Goal: Information Seeking & Learning: Learn about a topic

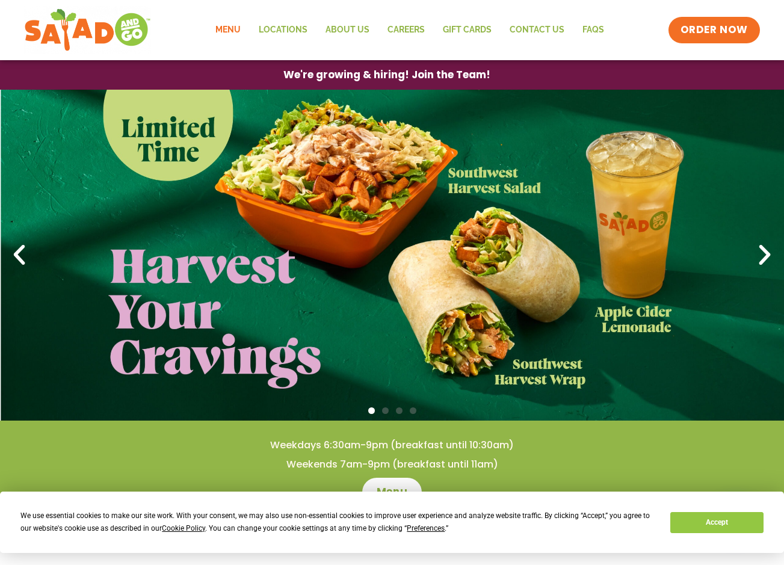
click at [228, 21] on link "Menu" at bounding box center [227, 30] width 43 height 28
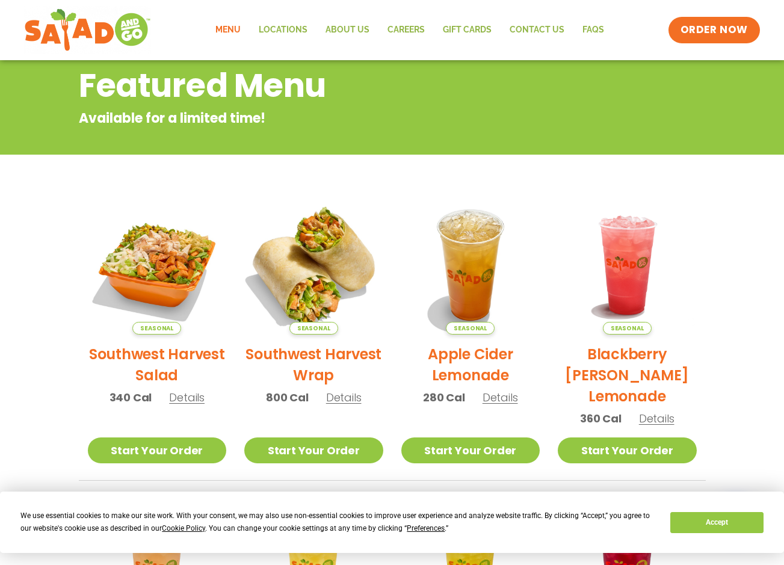
scroll to position [60, 0]
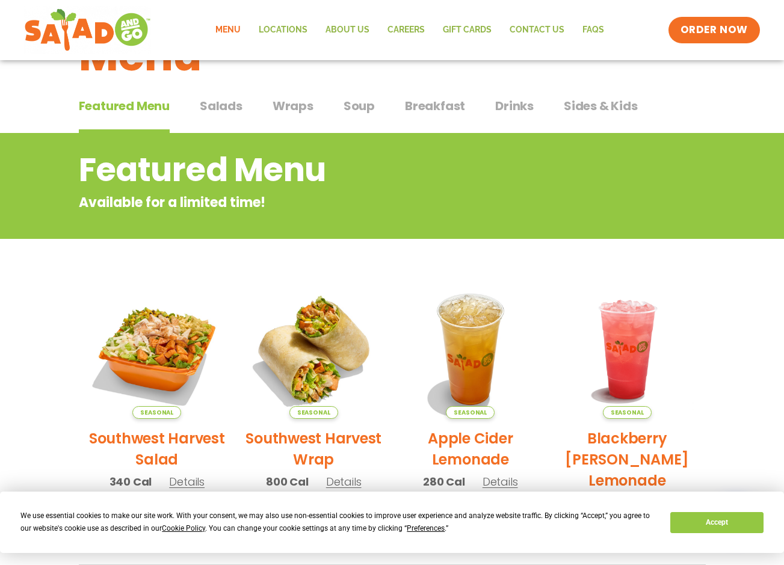
click at [289, 110] on span "Wraps" at bounding box center [293, 106] width 41 height 18
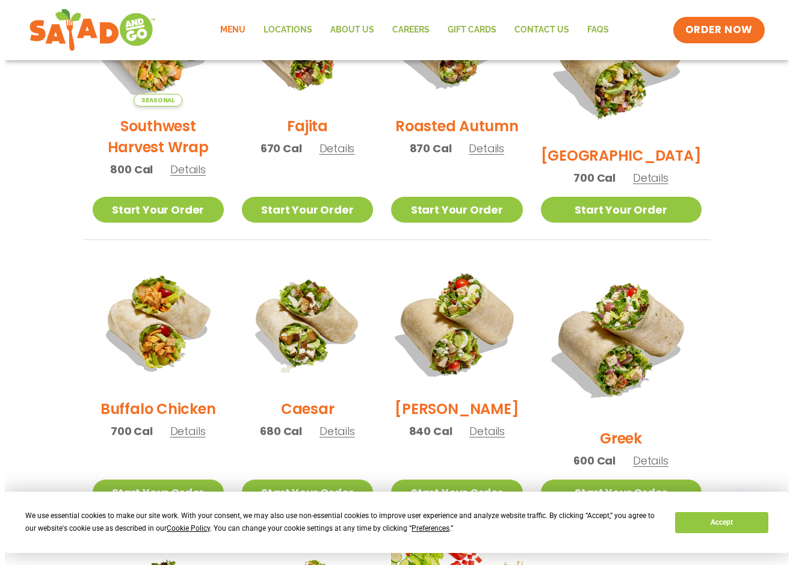
scroll to position [421, 0]
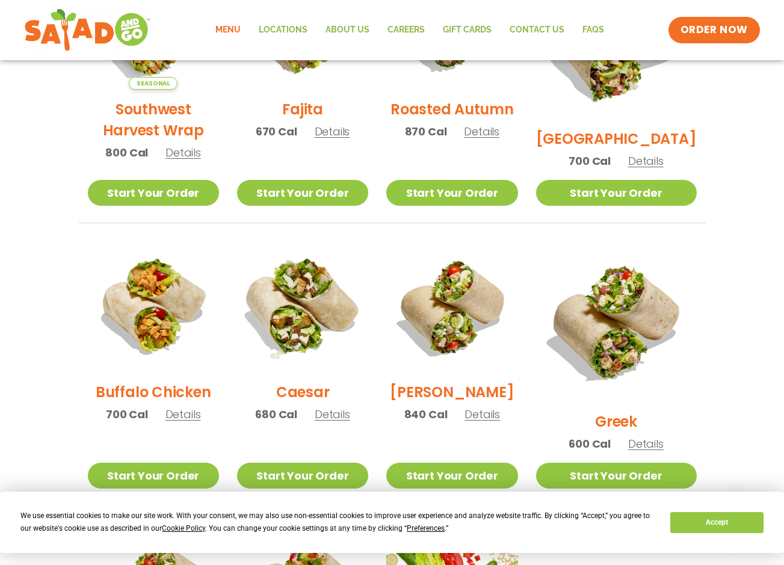
click at [312, 313] on img at bounding box center [303, 307] width 154 height 154
